Goal: Transaction & Acquisition: Download file/media

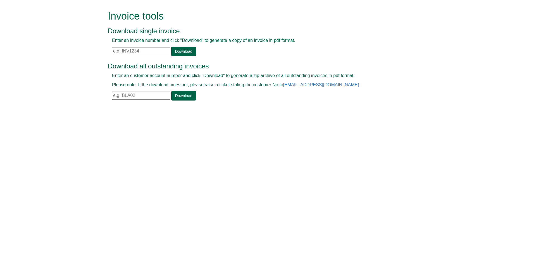
click at [143, 50] on input "text" at bounding box center [141, 51] width 58 height 8
paste input "INV1400973"
click at [173, 51] on link "Download" at bounding box center [183, 51] width 25 height 9
drag, startPoint x: 144, startPoint y: 48, endPoint x: 102, endPoint y: 43, distance: 42.5
click at [102, 43] on form "Invoice tools Download single invoice Enter an invoice number and click "Downlo…" at bounding box center [267, 56] width 534 height 112
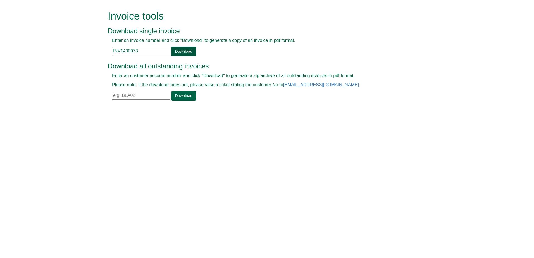
paste input "0.0255"
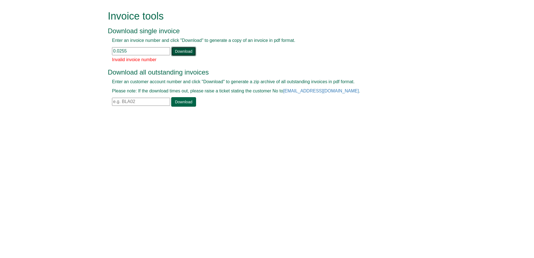
click at [189, 54] on link "Download" at bounding box center [183, 51] width 25 height 9
drag, startPoint x: 131, startPoint y: 51, endPoint x: 116, endPoint y: 51, distance: 14.5
click at [116, 51] on input "0.0255" at bounding box center [141, 51] width 58 height 8
click at [115, 52] on input "0.0255" at bounding box center [141, 51] width 58 height 8
type input "0"
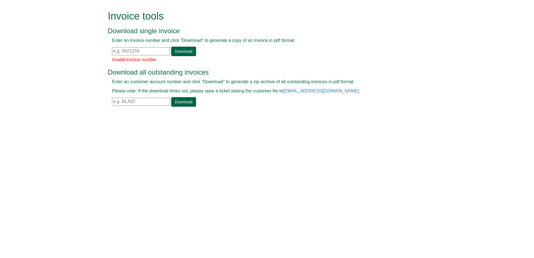
paste input "INV1401120"
type input "INV1401120"
click at [178, 53] on link "Download" at bounding box center [183, 51] width 25 height 9
